Goal: Answer question/provide support

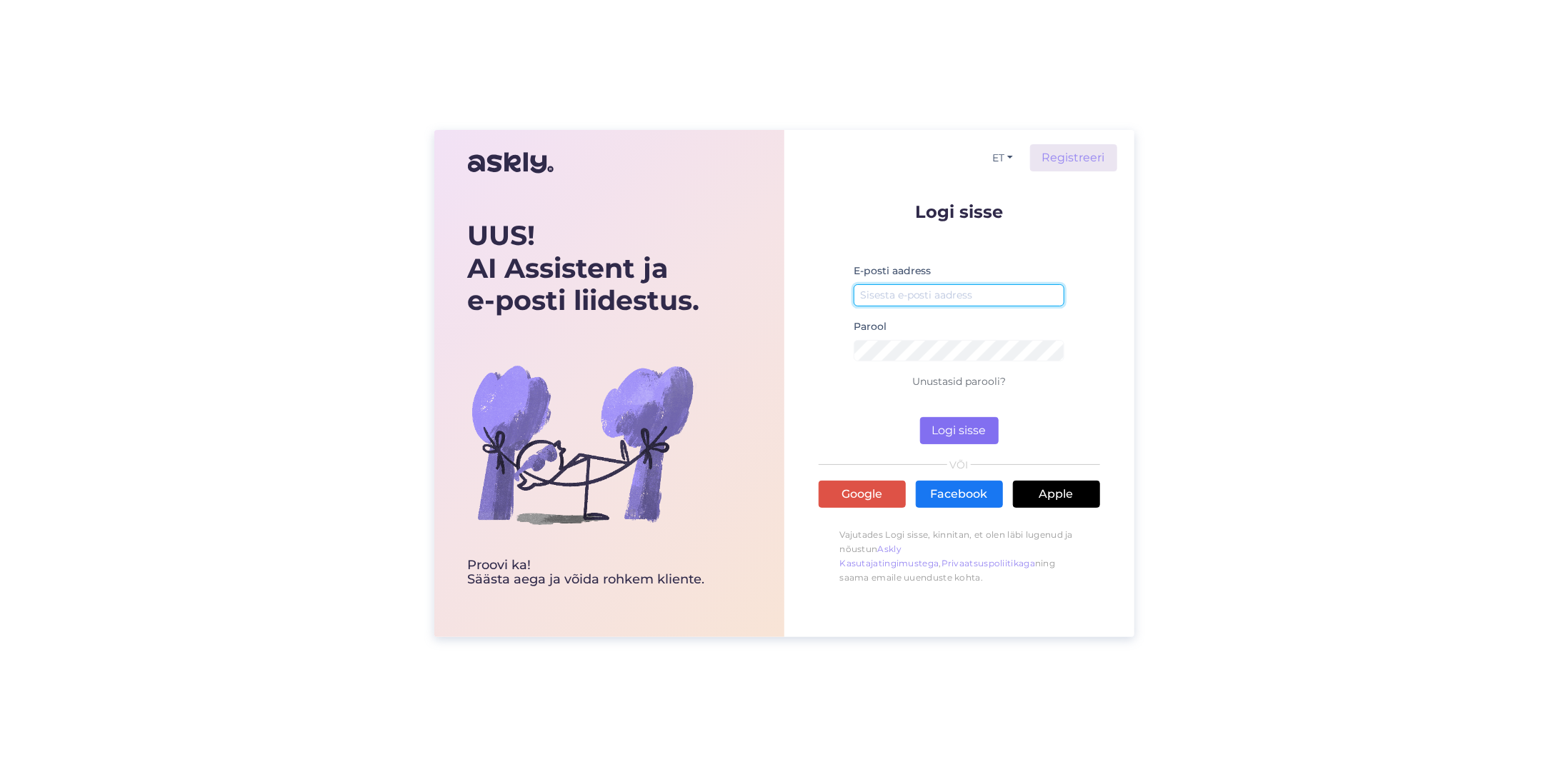
type input "[EMAIL_ADDRESS][DOMAIN_NAME]"
click at [950, 420] on button "Logi sisse" at bounding box center [959, 431] width 78 height 27
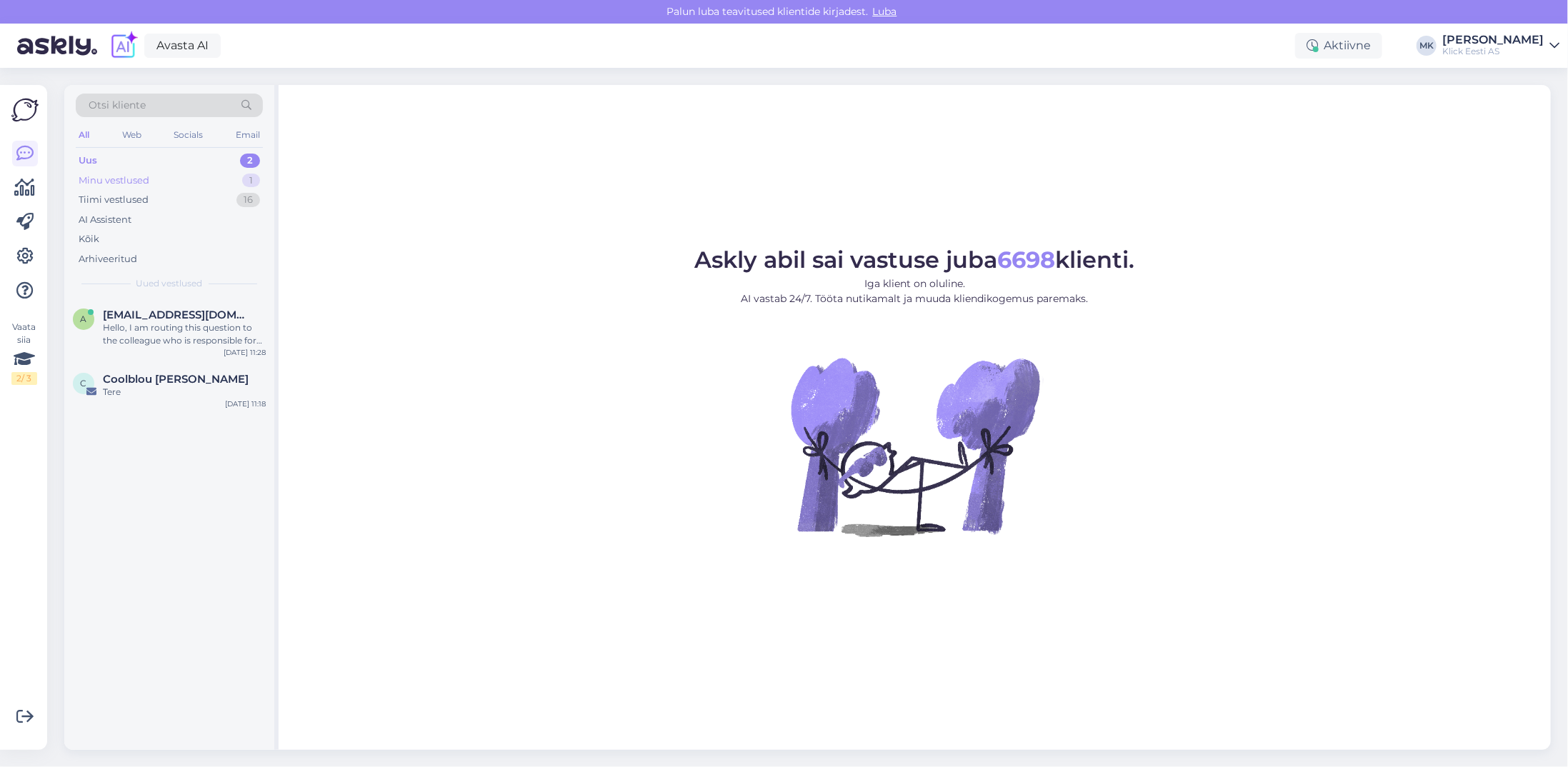
click at [114, 176] on div "Minu vestlused" at bounding box center [113, 181] width 70 height 15
click at [170, 327] on div "Tere! Remonditöö staatuse "Ressursi ootel" täpsema tähenduse [PERSON_NAME] koht…" at bounding box center [184, 334] width 163 height 26
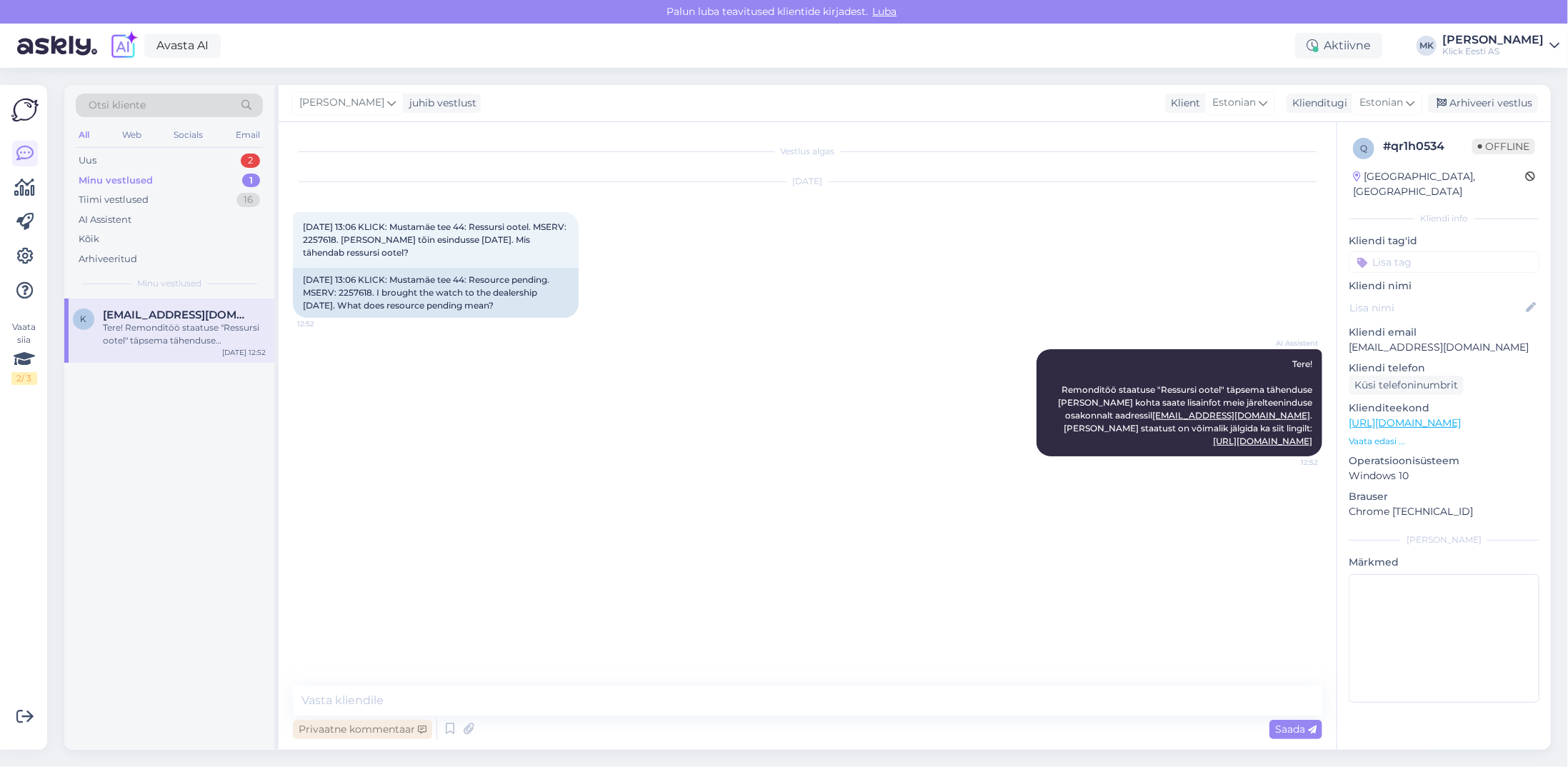
click at [374, 725] on div "Privaatne kommentaar" at bounding box center [362, 729] width 139 height 19
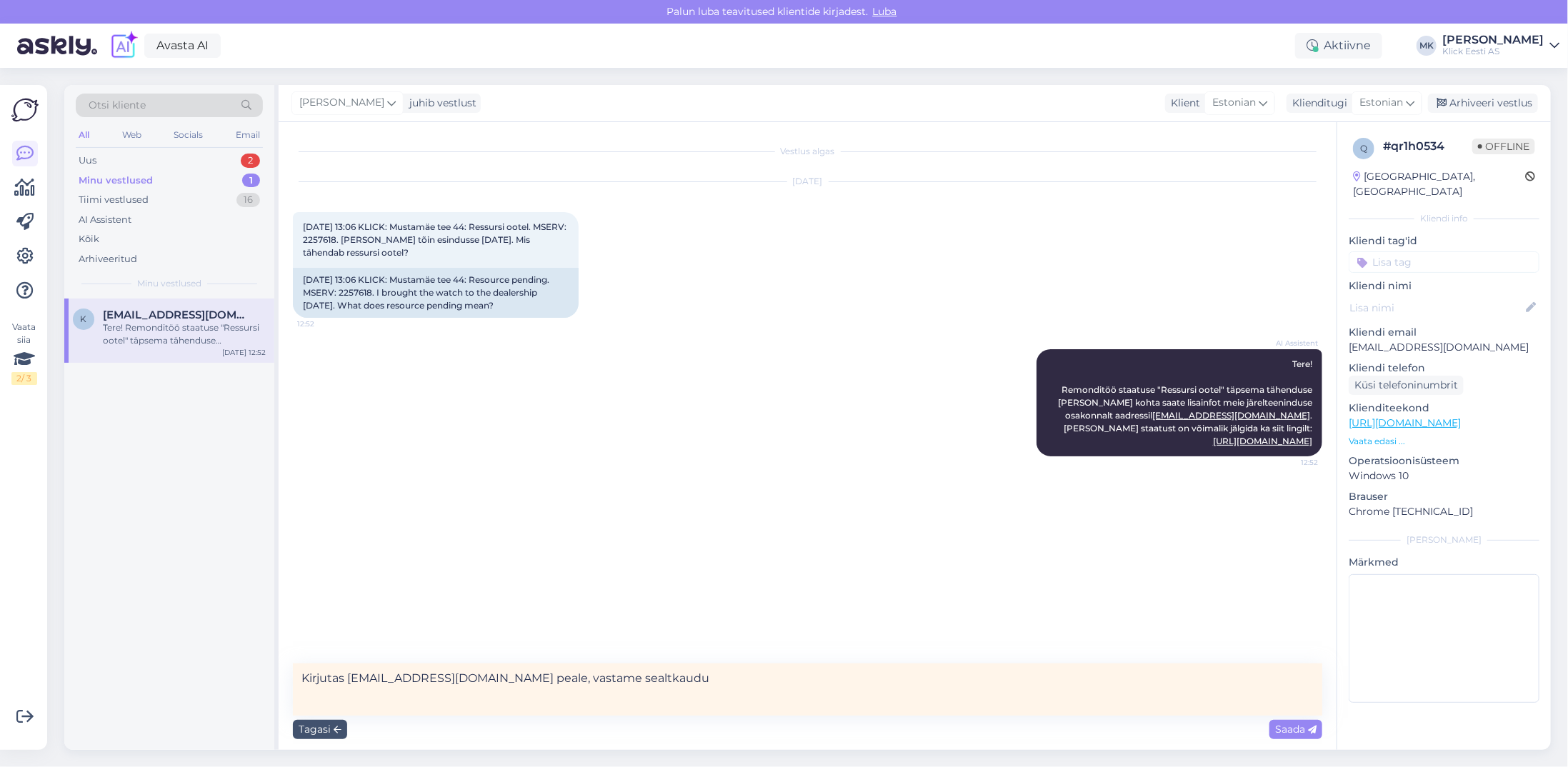
click at [346, 679] on textarea "Kirjutas [EMAIL_ADDRESS][DOMAIN_NAME] peale, vastame sealtkaudu" at bounding box center [807, 689] width 1029 height 52
type textarea "Kirjutas juba [EMAIL_ADDRESS][DOMAIN_NAME] peale, vastame sealtkaudu"
click at [1288, 726] on span "Saada" at bounding box center [1295, 729] width 41 height 13
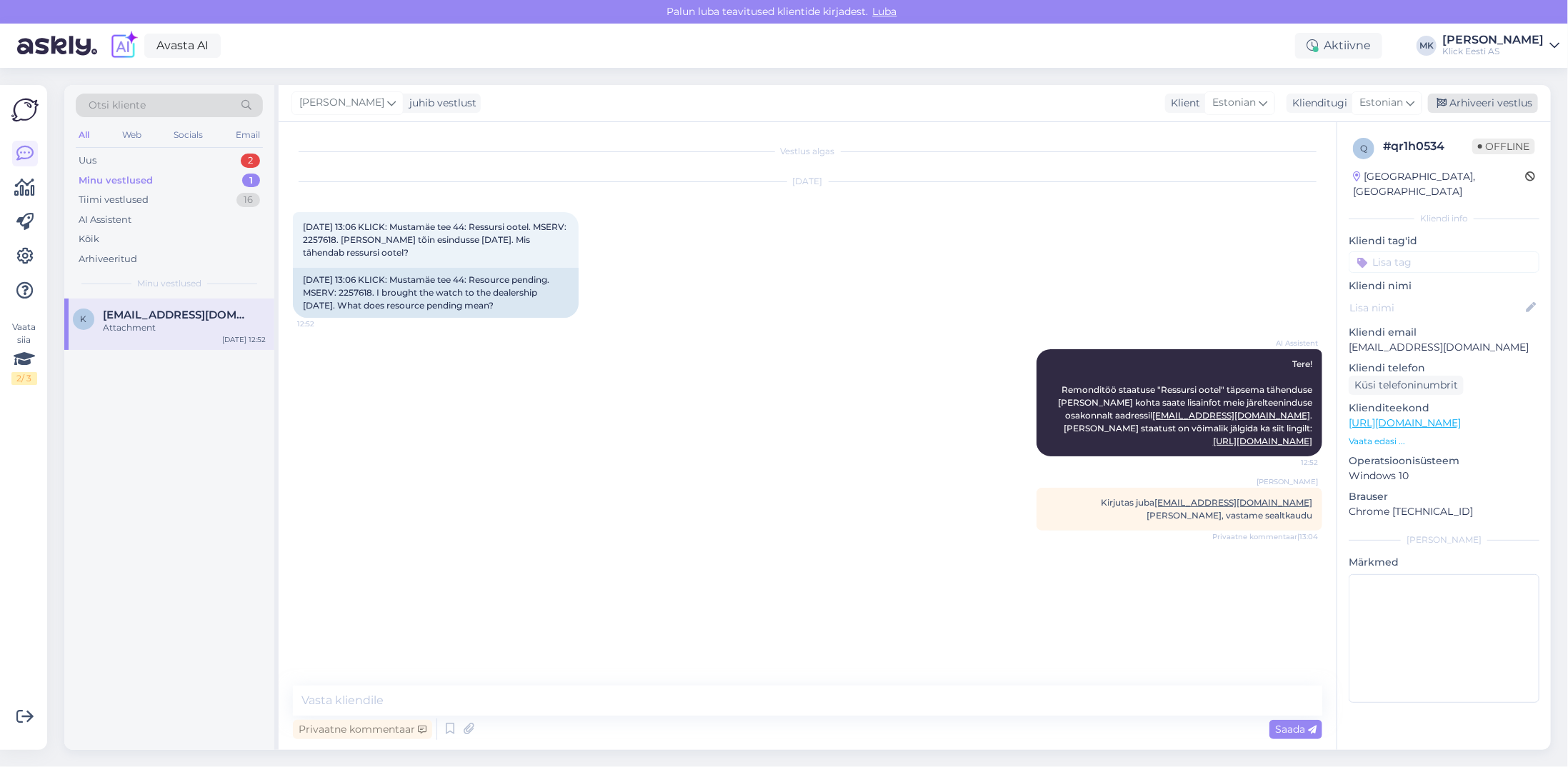
click at [1502, 101] on div "Arhiveeri vestlus" at bounding box center [1483, 103] width 110 height 19
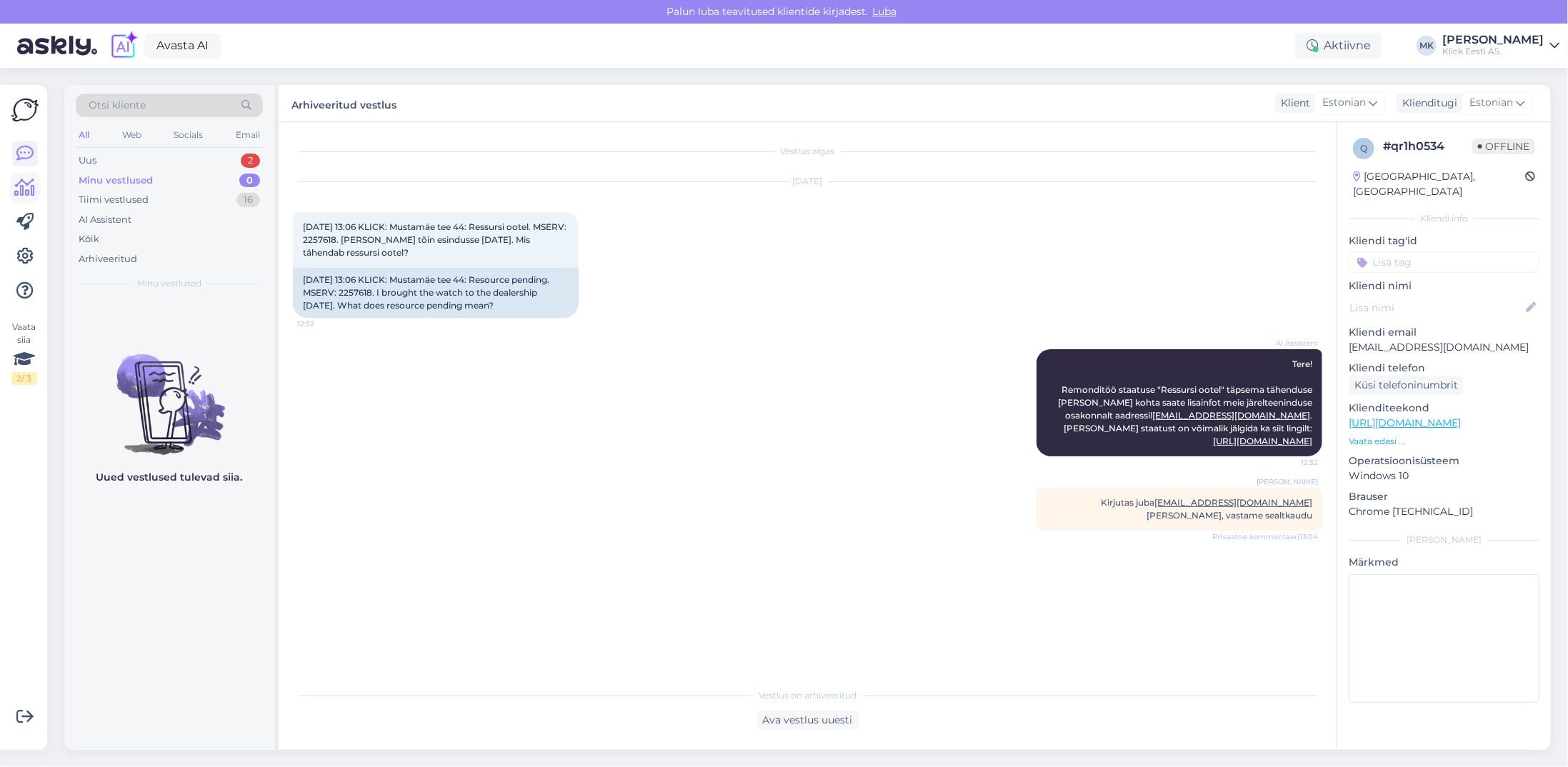
click at [21, 188] on icon at bounding box center [26, 188] width 21 height 17
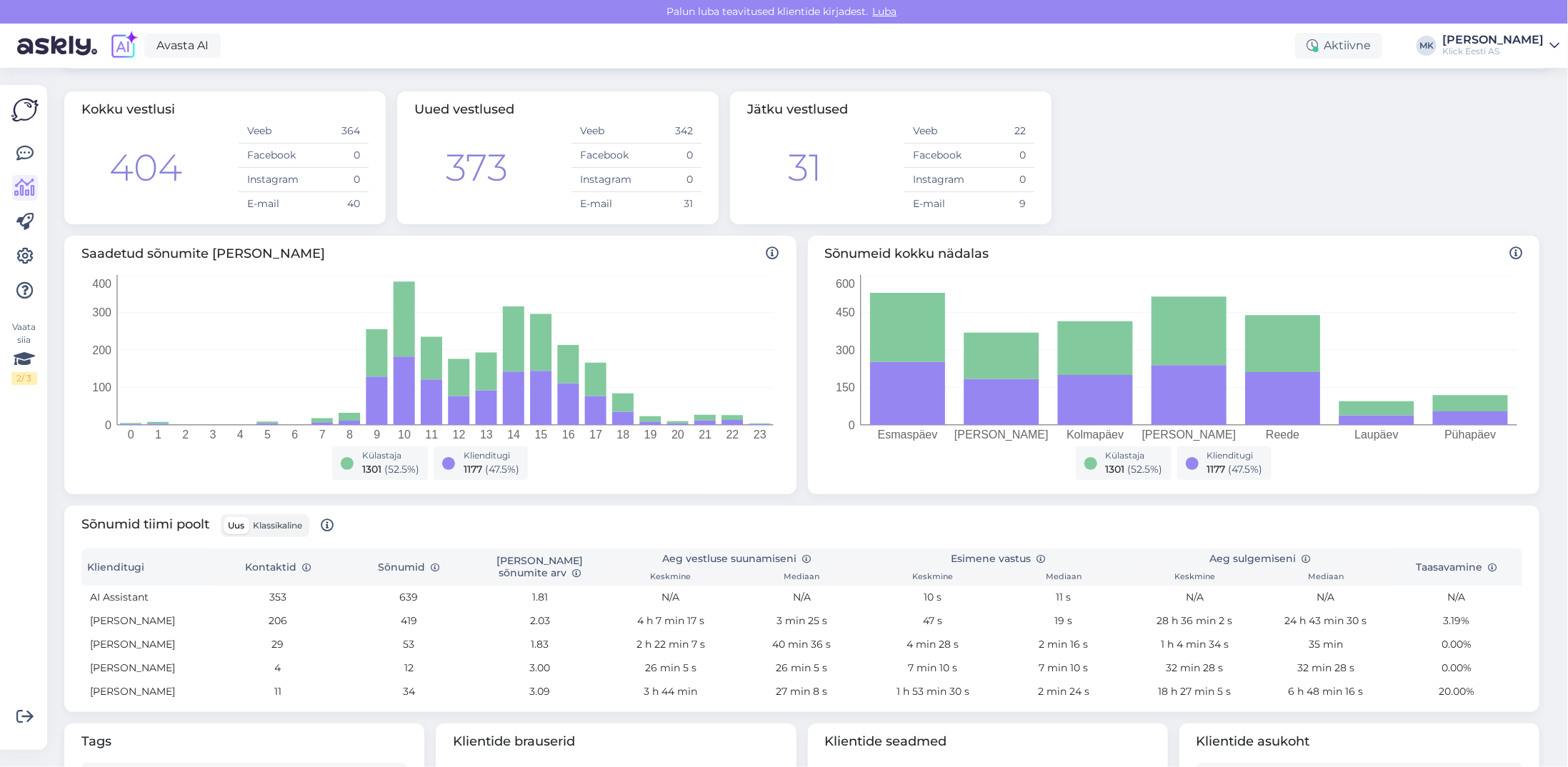
scroll to position [143, 0]
